Goal: Complete application form

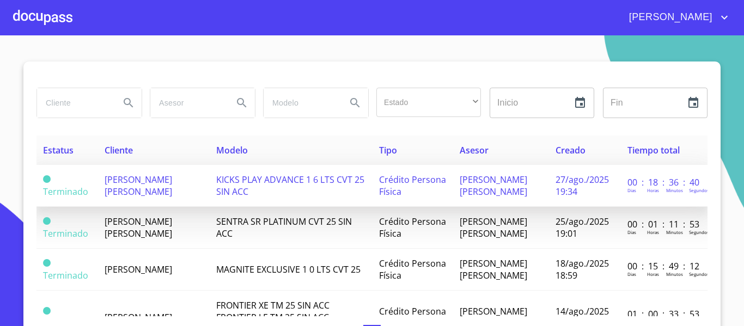
click at [159, 194] on span "[PERSON_NAME] [PERSON_NAME]" at bounding box center [139, 186] width 68 height 24
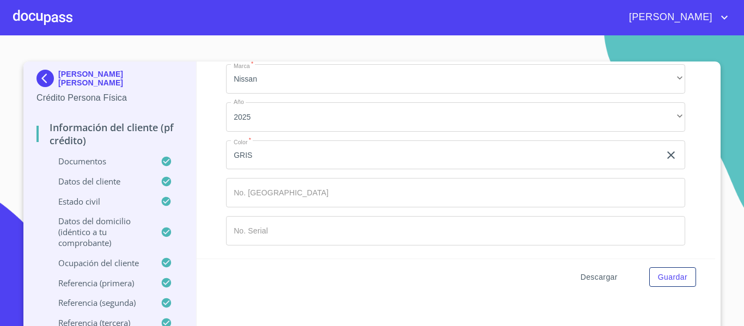
click at [587, 281] on span "Descargar" at bounding box center [599, 278] width 37 height 14
click at [686, 278] on button "Guardar" at bounding box center [672, 277] width 47 height 20
